Goal: Information Seeking & Learning: Learn about a topic

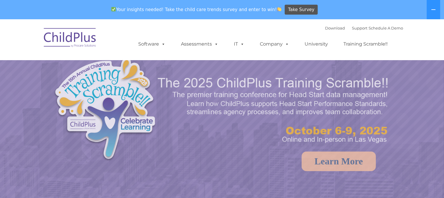
select select "MEDIUM"
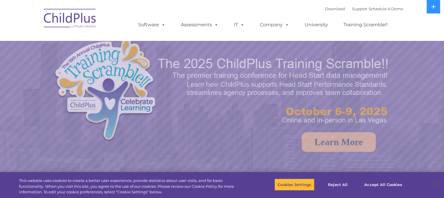
select select "MEDIUM"
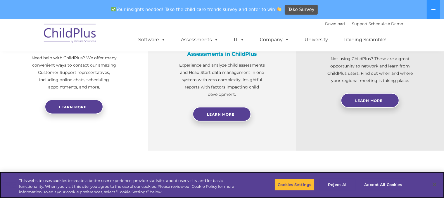
scroll to position [256, 0]
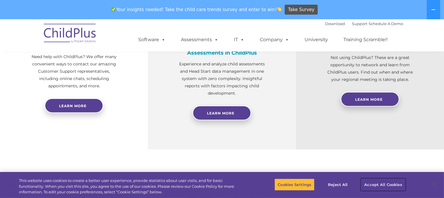
click at [386, 185] on button "Accept All Cookies" at bounding box center [383, 184] width 44 height 12
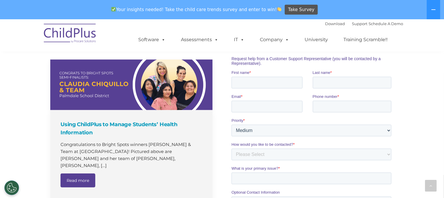
scroll to position [216, 0]
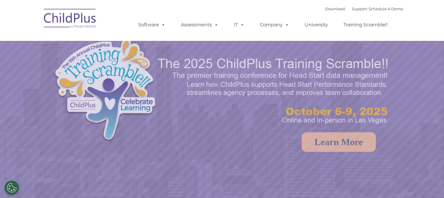
select select "MEDIUM"
